Goal: Task Accomplishment & Management: Use online tool/utility

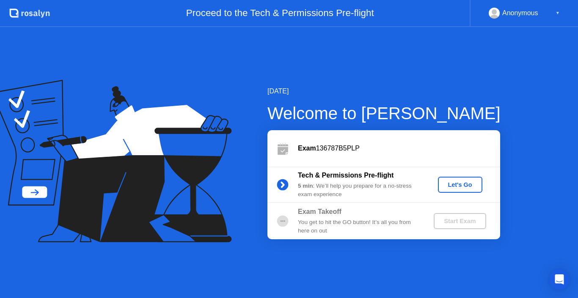
click at [460, 184] on div "Let's Go" at bounding box center [460, 184] width 38 height 7
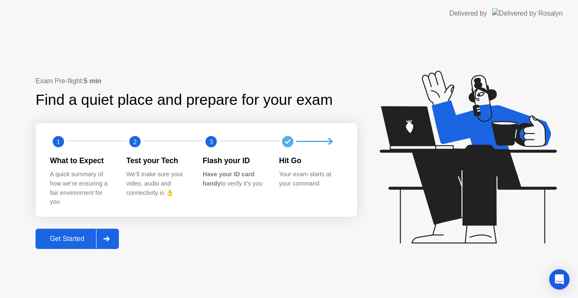
click at [70, 243] on div "Get Started" at bounding box center [67, 239] width 58 height 8
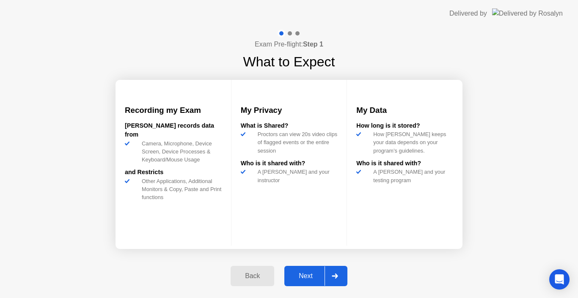
click at [311, 279] on div "Next" at bounding box center [306, 276] width 38 height 8
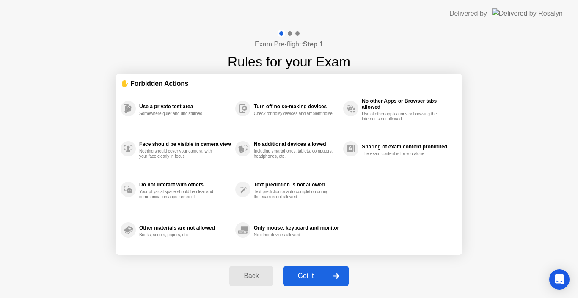
click at [311, 279] on div "Got it" at bounding box center [306, 276] width 40 height 8
select select "**********"
select select "*******"
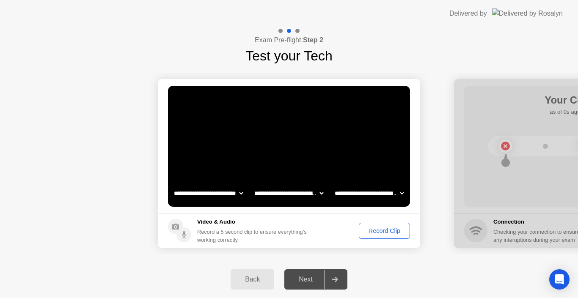
click at [303, 281] on div "Next" at bounding box center [306, 280] width 38 height 8
click at [398, 194] on select "**********" at bounding box center [369, 193] width 72 height 17
click at [398, 262] on div "Back Next" at bounding box center [289, 279] width 578 height 37
click at [379, 231] on div "Record Clip" at bounding box center [384, 231] width 45 height 7
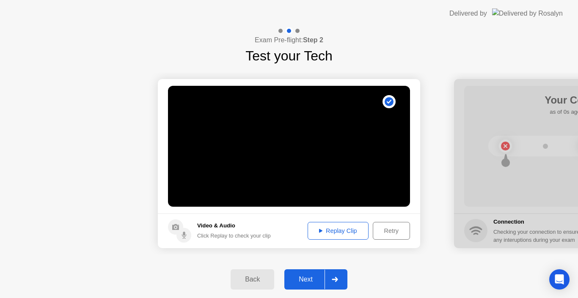
click at [394, 231] on div "Retry" at bounding box center [391, 231] width 31 height 7
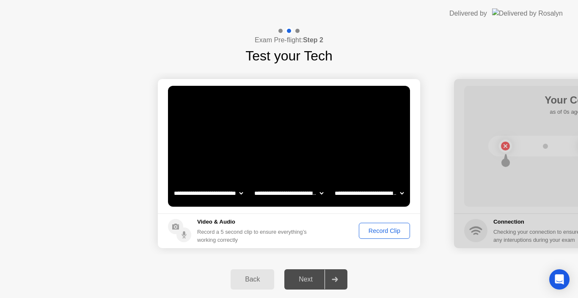
click at [392, 231] on div "Record Clip" at bounding box center [384, 231] width 45 height 7
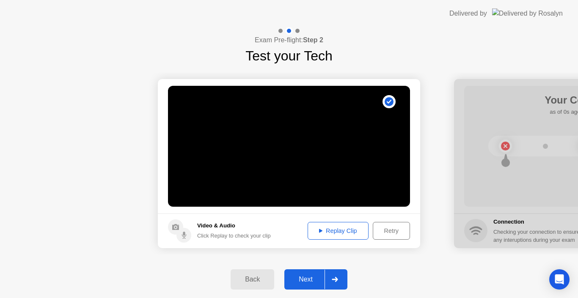
click at [312, 279] on div "Next" at bounding box center [306, 280] width 38 height 8
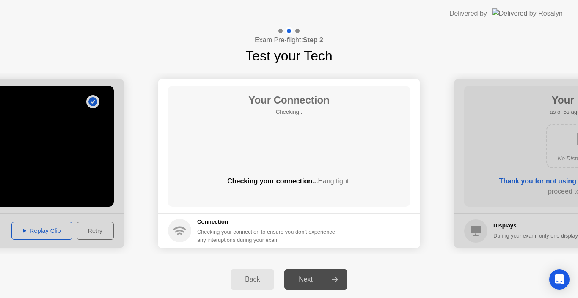
click at [399, 197] on div "Checking your connection... Hang tight." at bounding box center [289, 188] width 242 height 24
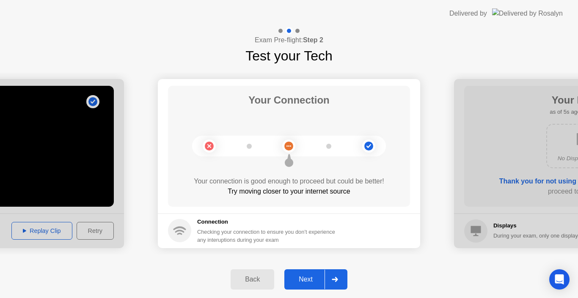
click at [306, 283] on div "Next" at bounding box center [306, 280] width 38 height 8
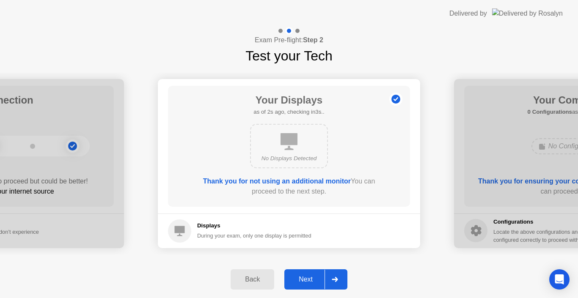
click at [306, 283] on div "Next" at bounding box center [306, 280] width 38 height 8
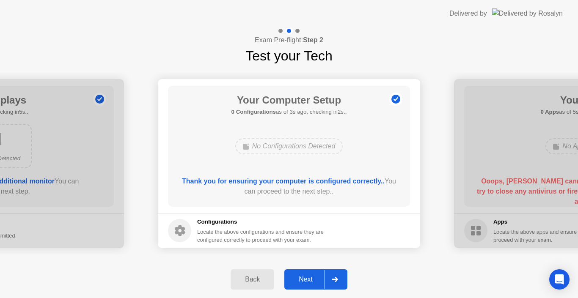
click at [306, 283] on div "Next" at bounding box center [306, 280] width 38 height 8
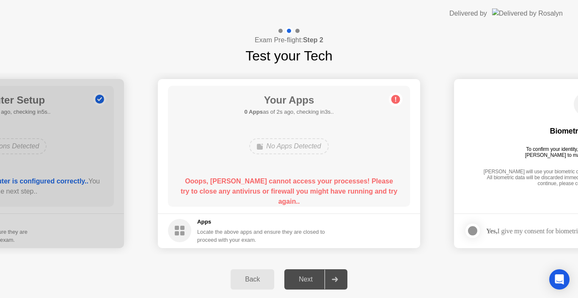
click at [392, 269] on div "Back Next" at bounding box center [289, 279] width 578 height 37
click at [217, 238] on div "Locate the above apps and ensure they are closed to proceed with your exam." at bounding box center [261, 236] width 128 height 16
click at [259, 280] on div "Back" at bounding box center [252, 280] width 38 height 8
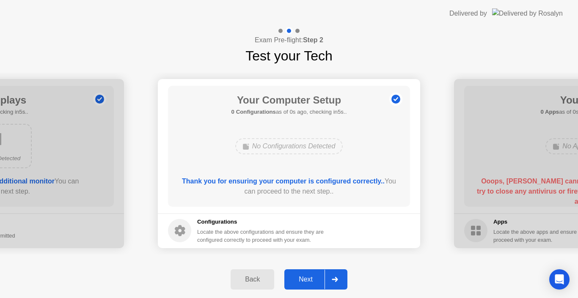
click at [300, 286] on button "Next" at bounding box center [315, 279] width 63 height 20
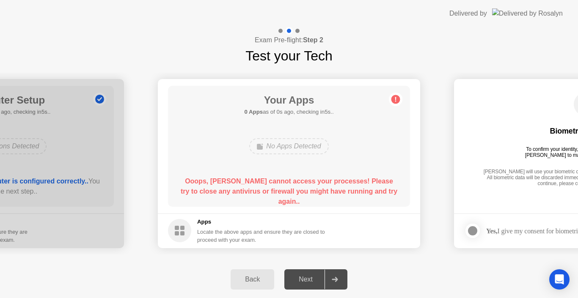
click at [265, 277] on div "Back" at bounding box center [252, 280] width 38 height 8
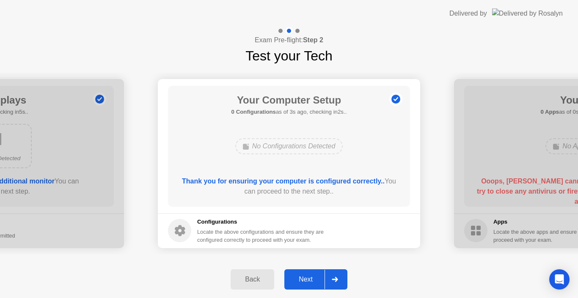
click at [299, 281] on div "Next" at bounding box center [306, 280] width 38 height 8
